Goal: Find specific page/section: Find specific page/section

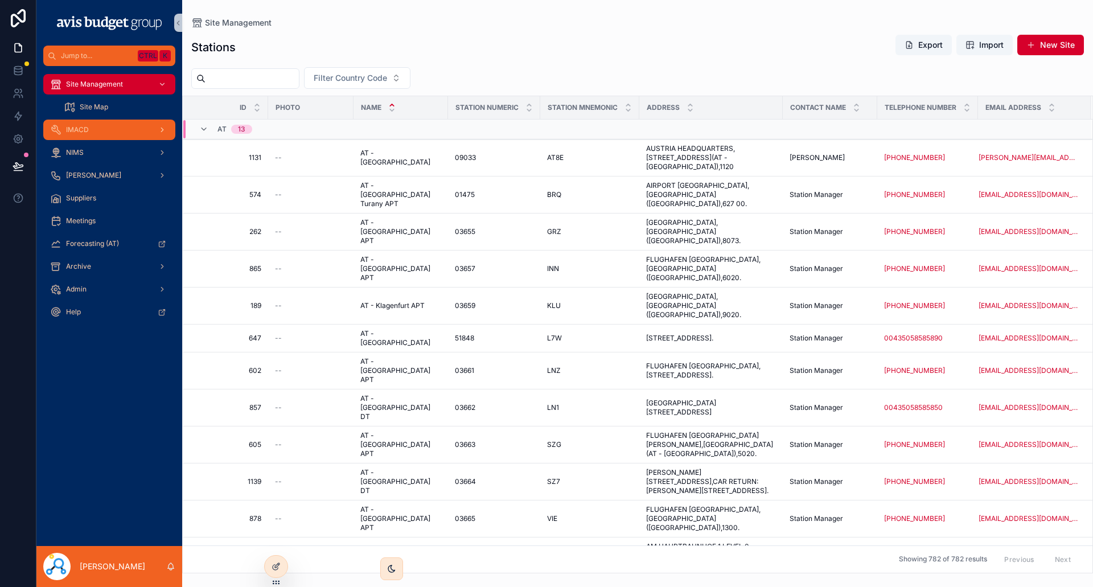
click at [100, 134] on div "IMACD" at bounding box center [109, 130] width 118 height 18
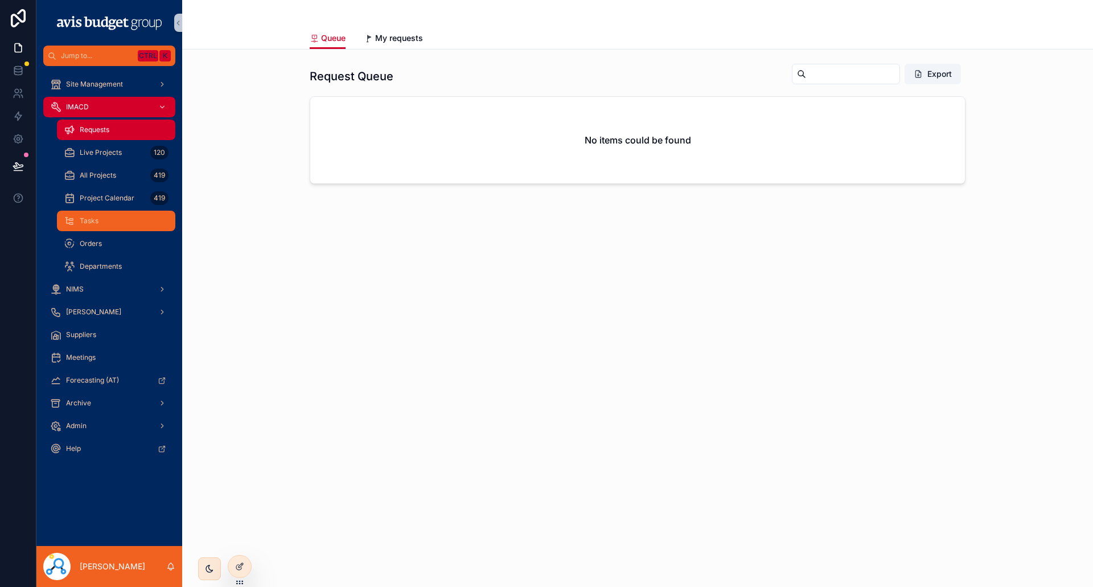
click at [100, 221] on div "Tasks" at bounding box center [116, 221] width 105 height 18
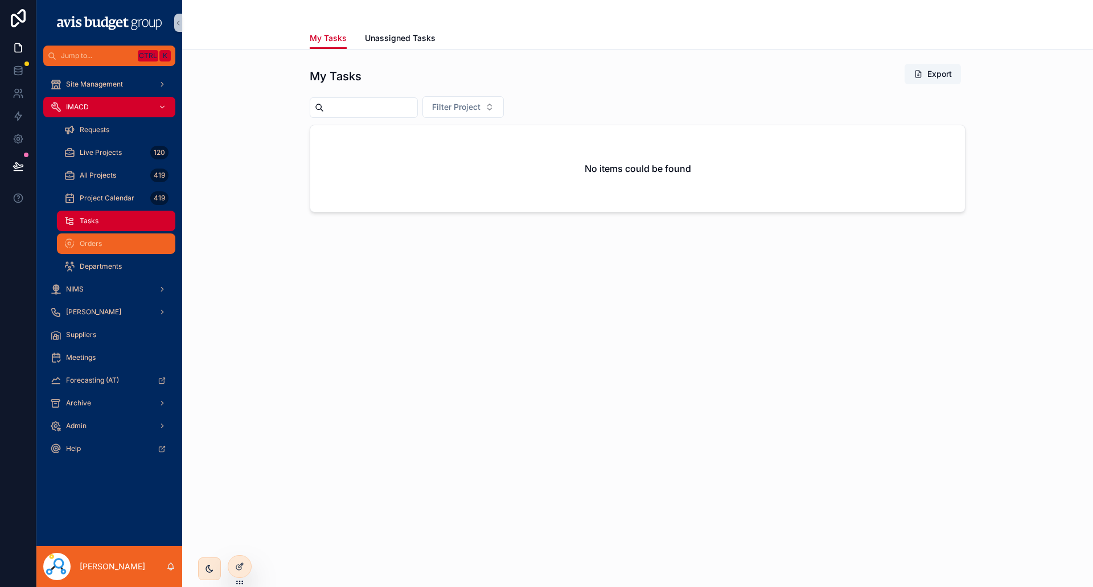
click at [100, 245] on span "Orders" at bounding box center [91, 243] width 22 height 9
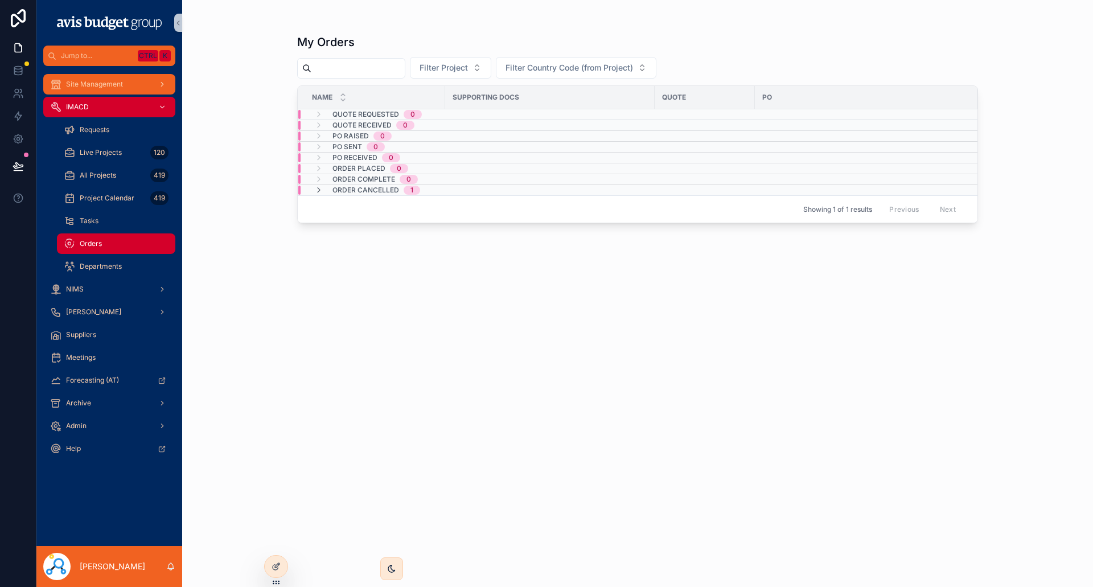
click at [95, 79] on div "Site Management" at bounding box center [109, 84] width 118 height 18
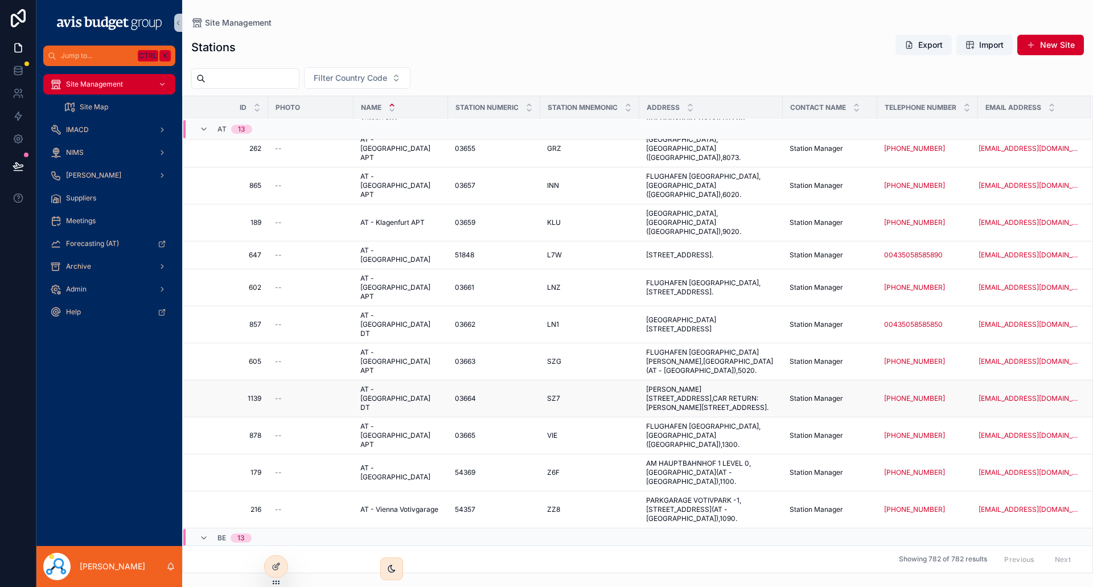
scroll to position [171, 0]
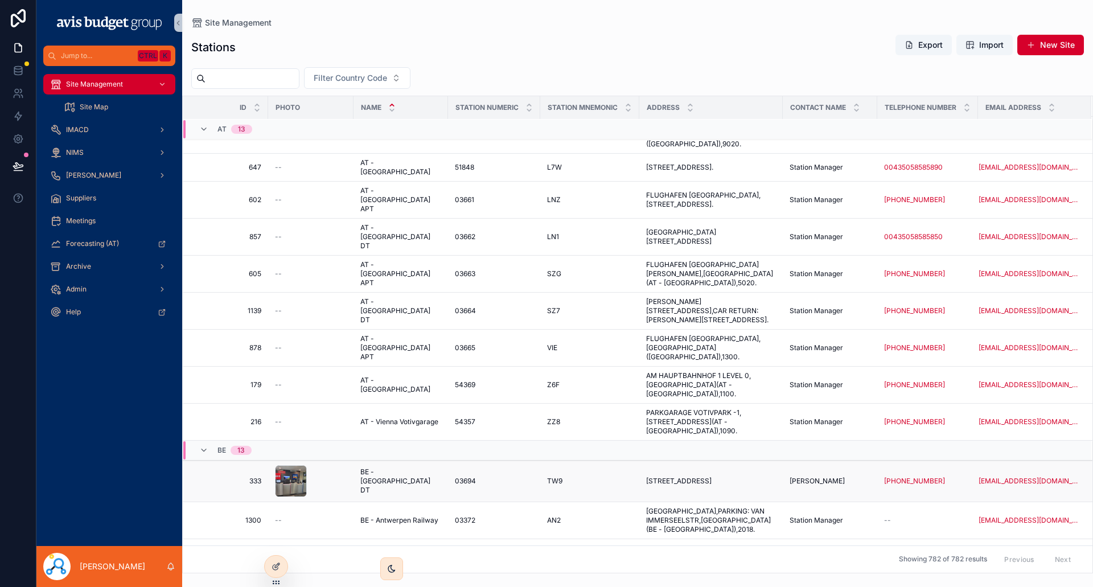
click at [389, 467] on span "BE - [GEOGRAPHIC_DATA] DT" at bounding box center [400, 480] width 81 height 27
